Goal: Task Accomplishment & Management: Manage account settings

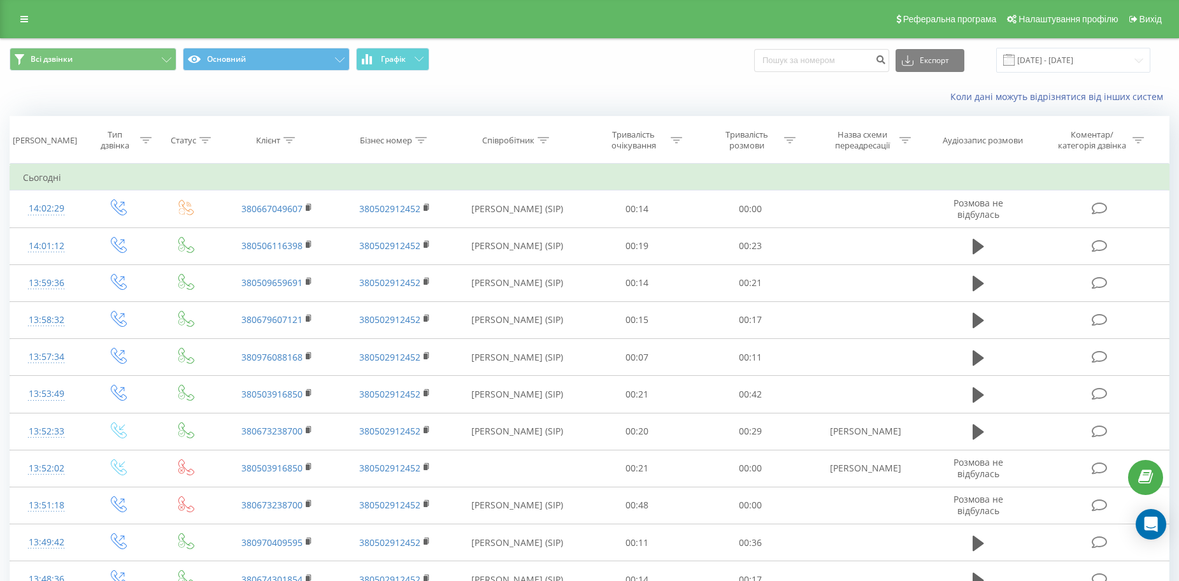
click at [243, 4] on div "Реферальна програма Налаштування профілю Вихід" at bounding box center [589, 19] width 1179 height 38
